Goal: Information Seeking & Learning: Learn about a topic

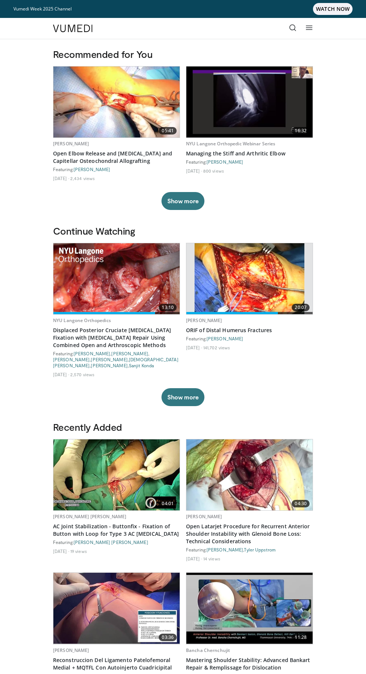
click at [293, 28] on icon at bounding box center [292, 27] width 7 height 7
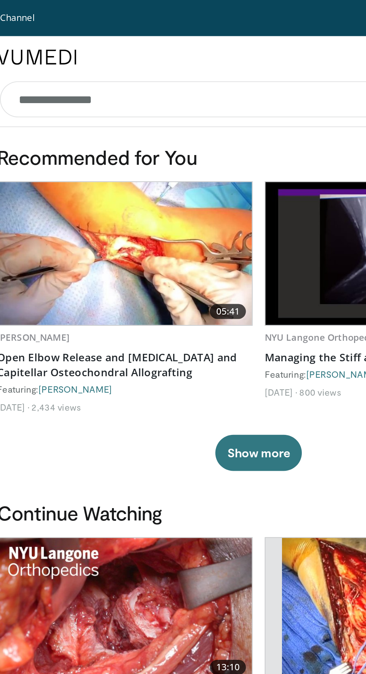
type input "**********"
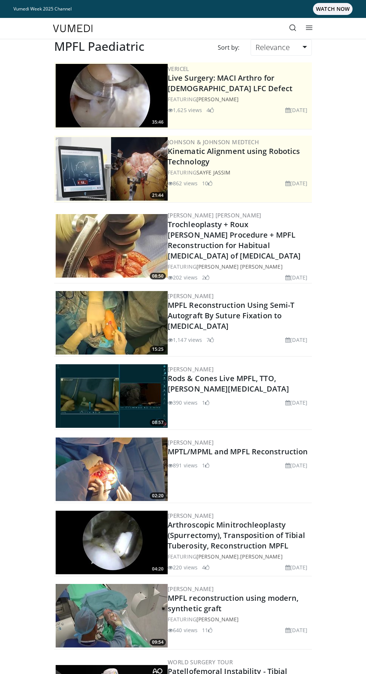
click at [280, 11] on link "Vumedi Week 2025 Channel WATCH NOW" at bounding box center [182, 9] width 339 height 12
click at [292, 28] on icon at bounding box center [292, 27] width 7 height 7
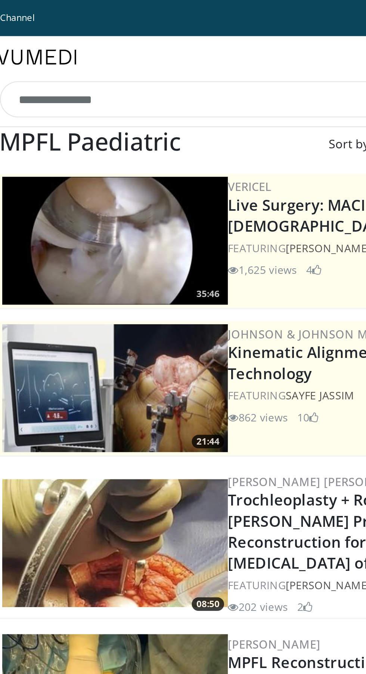
click at [127, 48] on input "**********" at bounding box center [183, 49] width 257 height 18
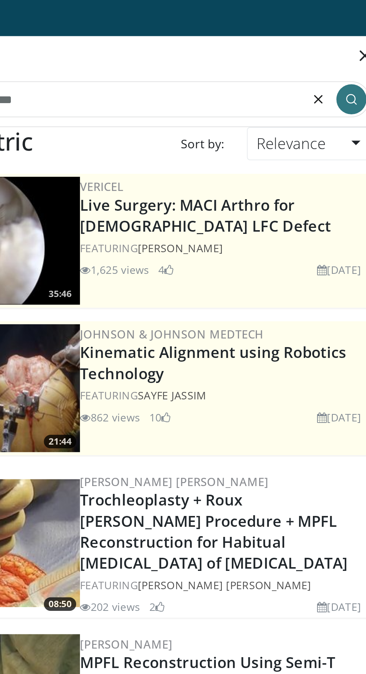
type input "**********"
click at [298, 51] on button "submit" at bounding box center [302, 49] width 15 height 15
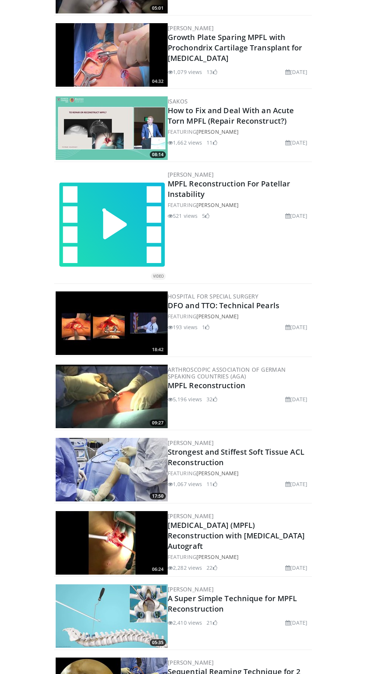
scroll to position [1169, 0]
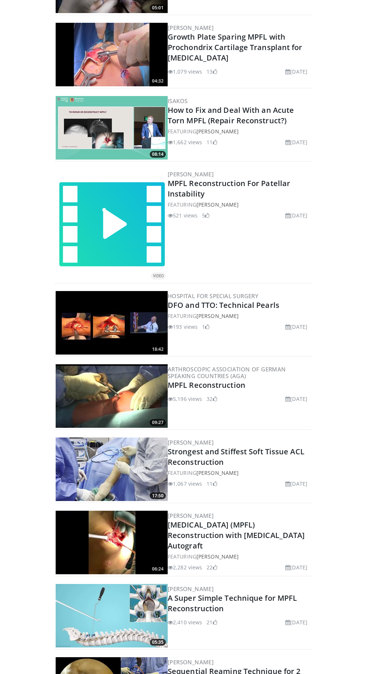
click at [235, 526] on link "Medial Patellofemoral Ligament (MPFL) Reconstruction with Quadriceps Tendon Aut…" at bounding box center [236, 535] width 137 height 31
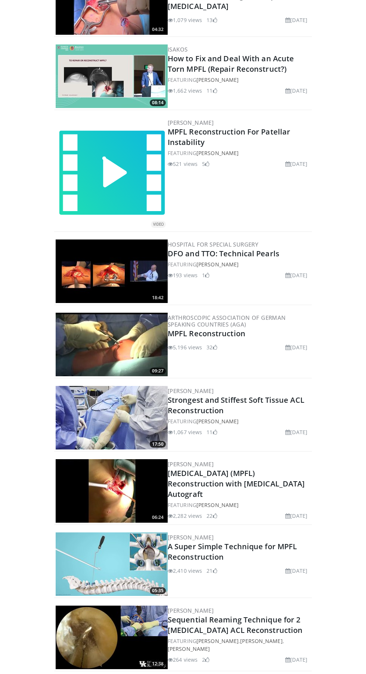
scroll to position [1227, 0]
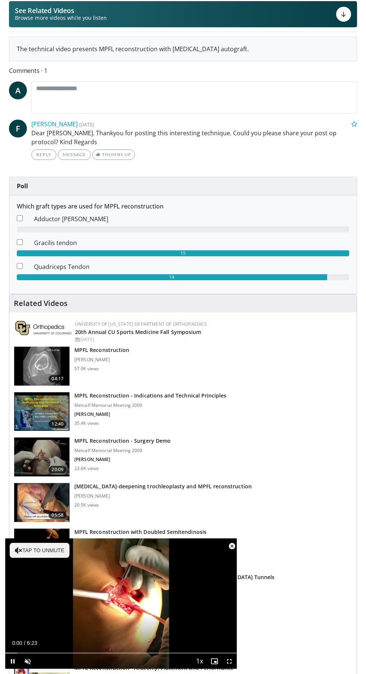
scroll to position [114, 0]
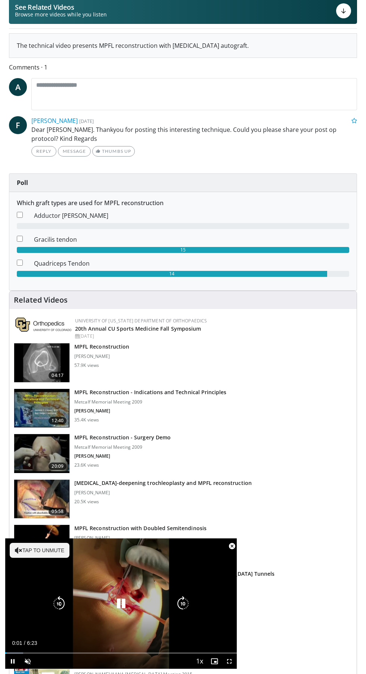
click at [125, 611] on icon "Video Player" at bounding box center [121, 603] width 15 height 15
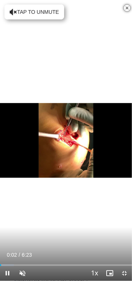
click at [26, 174] on div "10 seconds Tap to unmute" at bounding box center [66, 140] width 132 height 281
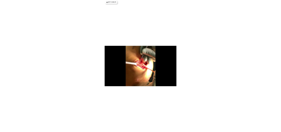
scroll to position [0, 0]
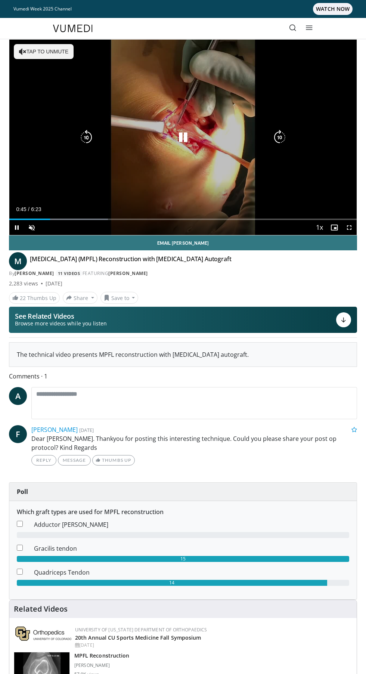
click at [283, 162] on div "10 seconds Tap to unmute" at bounding box center [182, 137] width 347 height 195
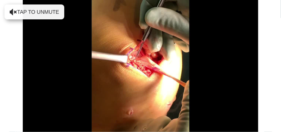
click at [194, 46] on div "10 seconds Tap to unmute" at bounding box center [140, 66] width 281 height 132
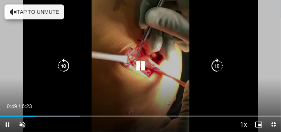
click at [206, 47] on div "10 seconds Tap to unmute" at bounding box center [140, 66] width 281 height 132
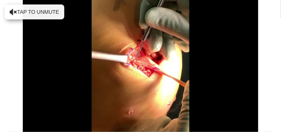
click at [18, 13] on div "10 seconds Tap to unmute" at bounding box center [140, 66] width 281 height 132
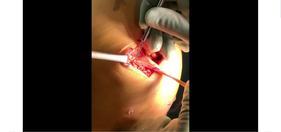
click at [220, 55] on div "10 seconds Tap to unmute" at bounding box center [140, 66] width 281 height 132
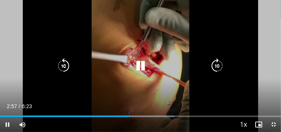
click at [220, 31] on div "10 seconds Tap to unmute" at bounding box center [140, 66] width 281 height 132
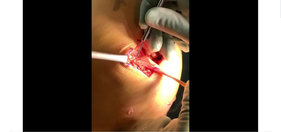
click at [222, 58] on div "10 seconds Tap to unmute" at bounding box center [140, 66] width 281 height 132
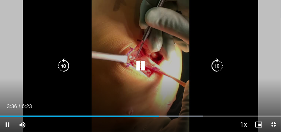
click at [217, 31] on div "10 seconds Tap to unmute" at bounding box center [140, 66] width 281 height 132
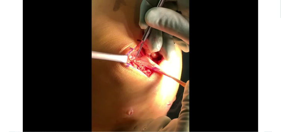
click at [238, 52] on div "10 seconds Tap to unmute" at bounding box center [140, 66] width 281 height 132
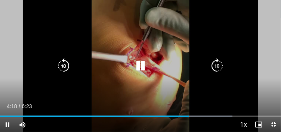
click at [237, 33] on div "10 seconds Tap to unmute" at bounding box center [140, 66] width 281 height 132
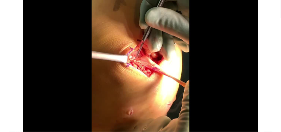
click at [236, 43] on div "10 seconds Tap to unmute" at bounding box center [140, 66] width 281 height 132
click at [236, 44] on div "10 seconds Tap to unmute" at bounding box center [140, 66] width 281 height 132
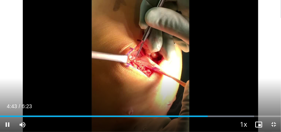
click at [236, 38] on div "10 seconds Tap to unmute" at bounding box center [140, 66] width 281 height 132
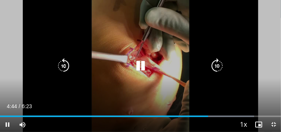
click at [232, 34] on div "10 seconds Tap to unmute" at bounding box center [140, 66] width 281 height 132
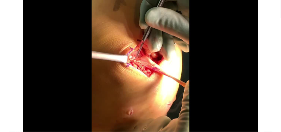
click at [230, 55] on div "10 seconds Tap to unmute" at bounding box center [140, 66] width 281 height 132
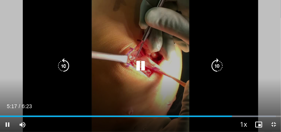
click at [153, 70] on div "Video Player" at bounding box center [140, 66] width 168 height 15
click at [138, 62] on icon "Video Player" at bounding box center [140, 66] width 15 height 15
